Goal: Task Accomplishment & Management: Manage account settings

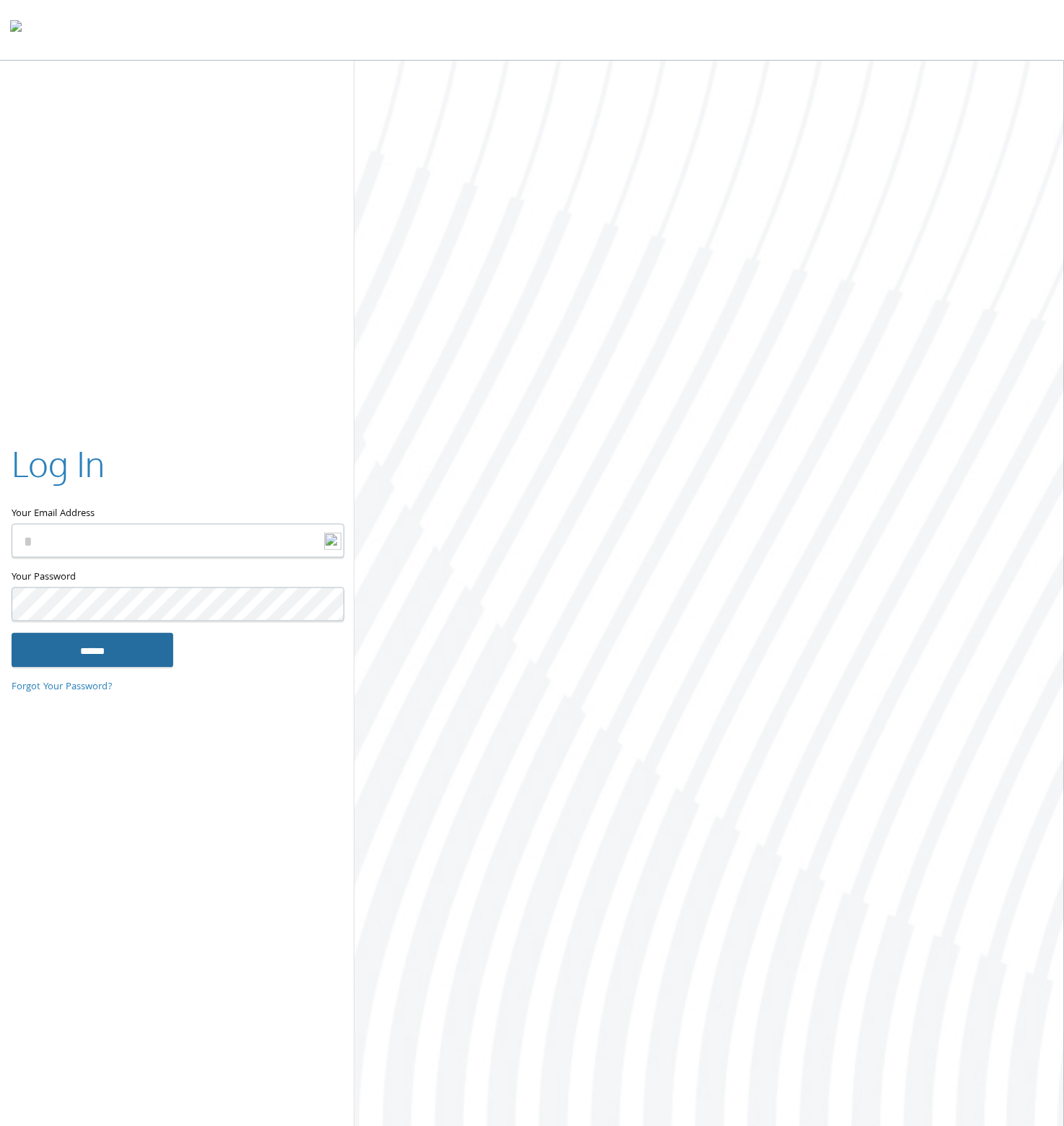
type input "**********"
click at [94, 650] on input "******" at bounding box center [92, 649] width 162 height 34
type input "**********"
click at [88, 646] on input "******" at bounding box center [92, 649] width 162 height 34
